Goal: Transaction & Acquisition: Obtain resource

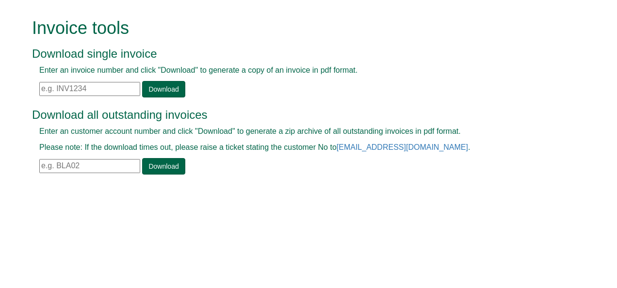
click at [96, 91] on input "text" at bounding box center [89, 89] width 101 height 14
paste input "INV0985405"
type input "INV0985405"
click at [174, 88] on link "Download" at bounding box center [163, 89] width 43 height 16
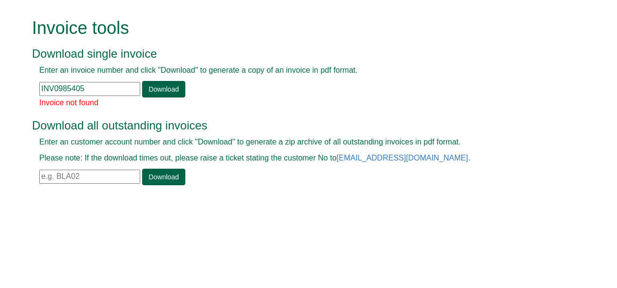
click at [97, 88] on input "INV0985405" at bounding box center [89, 89] width 101 height 14
type input "INV0985405"
click at [150, 92] on link "Download" at bounding box center [163, 89] width 43 height 16
drag, startPoint x: 93, startPoint y: 92, endPoint x: -2, endPoint y: 118, distance: 98.1
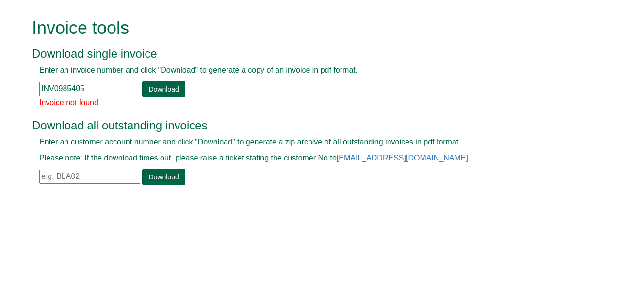
click at [0, 118] on html "Invoice tools Download single invoice Enter an invoice number and click "Downlo…" at bounding box center [308, 103] width 617 height 206
click at [175, 89] on link "Download" at bounding box center [163, 89] width 43 height 16
drag, startPoint x: 93, startPoint y: 90, endPoint x: 0, endPoint y: 81, distance: 93.5
click at [0, 81] on html "Invoice tools Download single invoice Enter an invoice number and click "Downlo…" at bounding box center [308, 103] width 617 height 206
paste input "1395798"
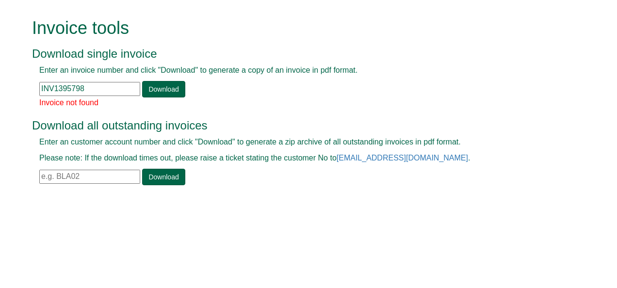
type input "INV1395798"
click at [138, 93] on div "Enter an invoice number and click "Download" to generate a copy of an invoice i…" at bounding box center [297, 81] width 531 height 32
click at [149, 95] on link "Download" at bounding box center [163, 89] width 43 height 16
